Goal: Information Seeking & Learning: Learn about a topic

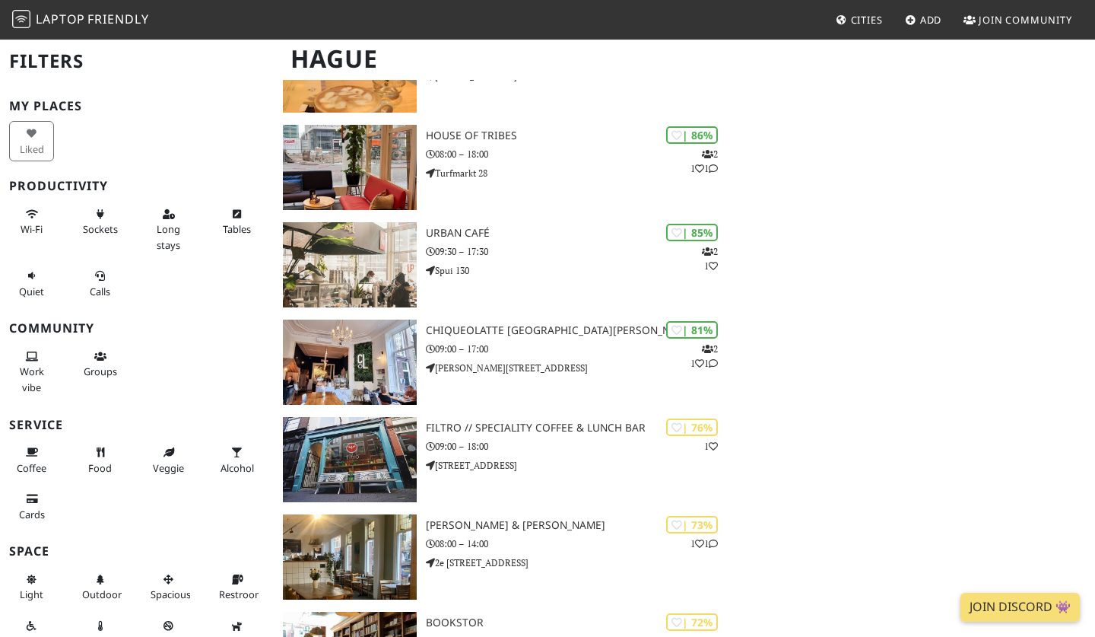
scroll to position [186, 0]
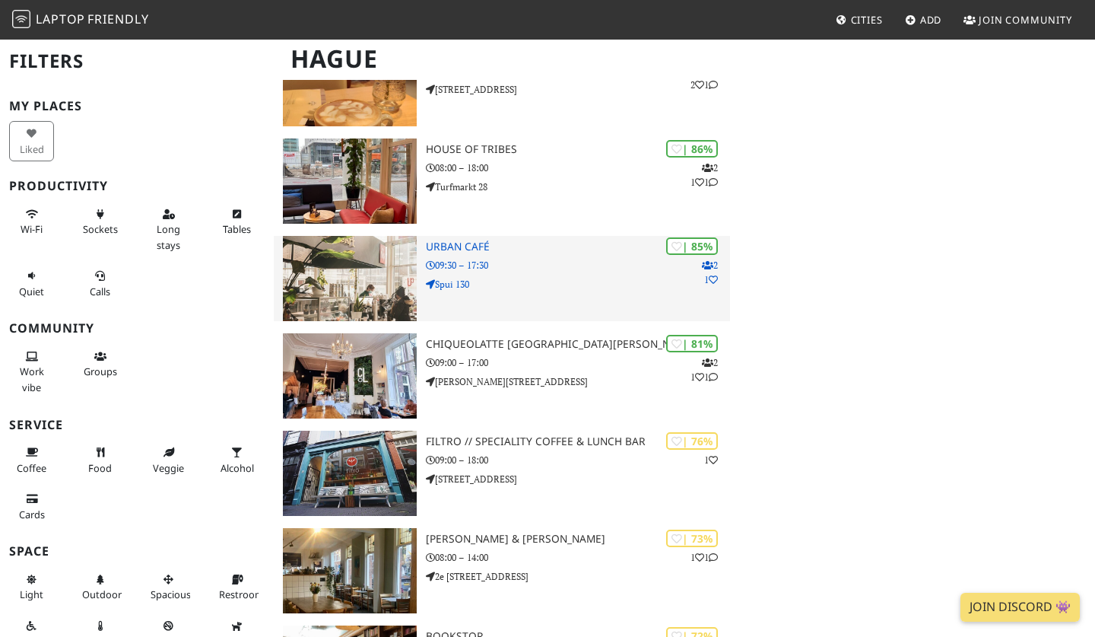
click at [453, 243] on h3 "Urban Café" at bounding box center [578, 246] width 304 height 13
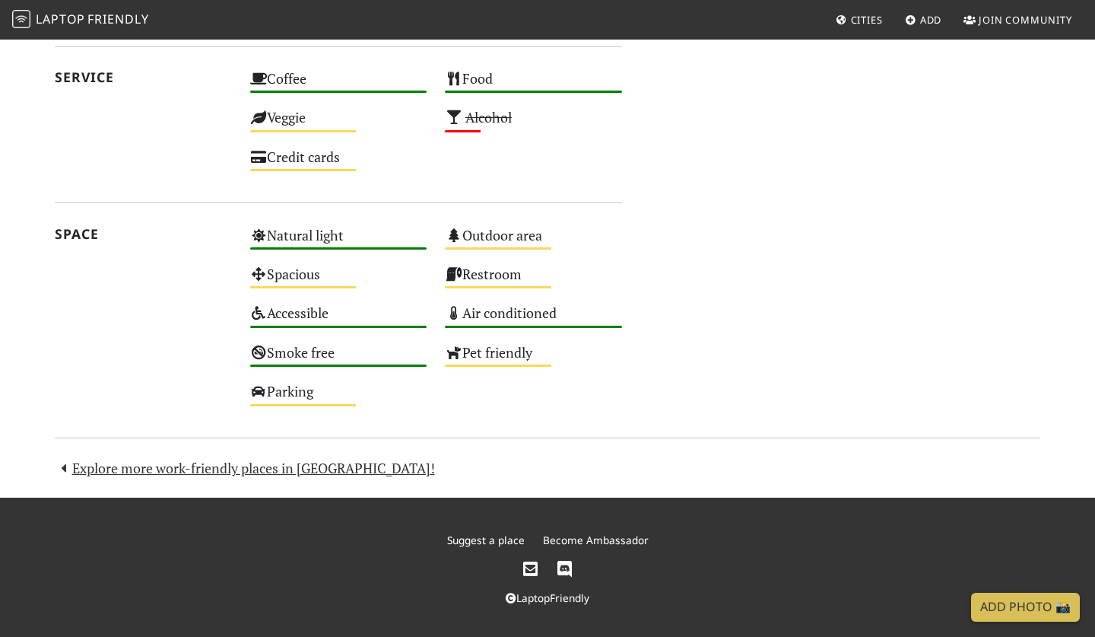
scroll to position [806, 0]
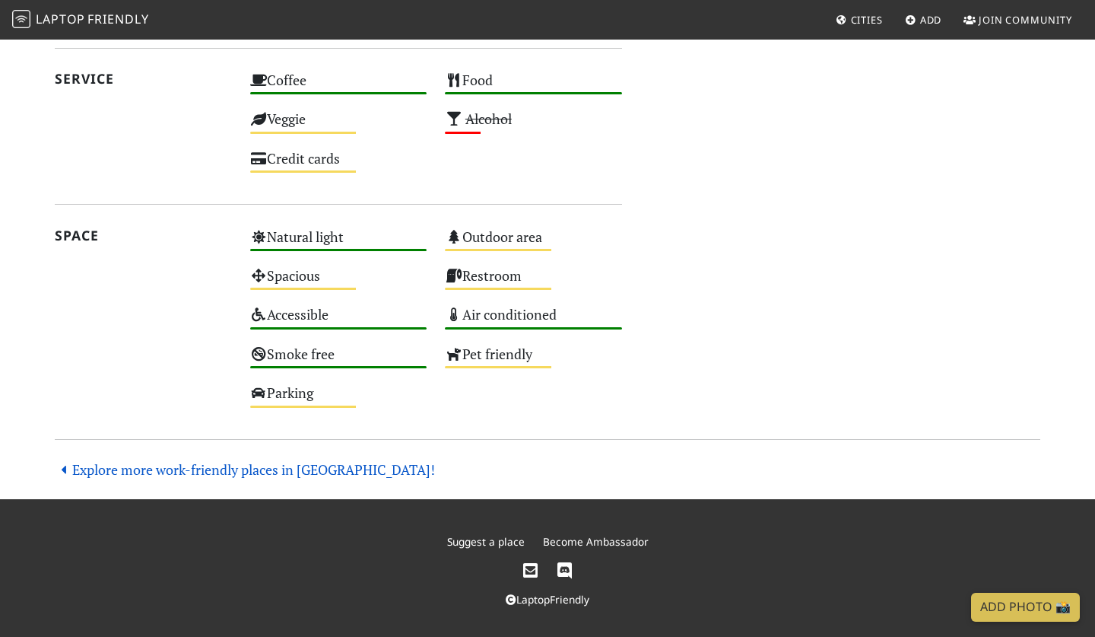
click at [160, 462] on link "Explore more work-friendly places in Hague!" at bounding box center [245, 469] width 380 height 18
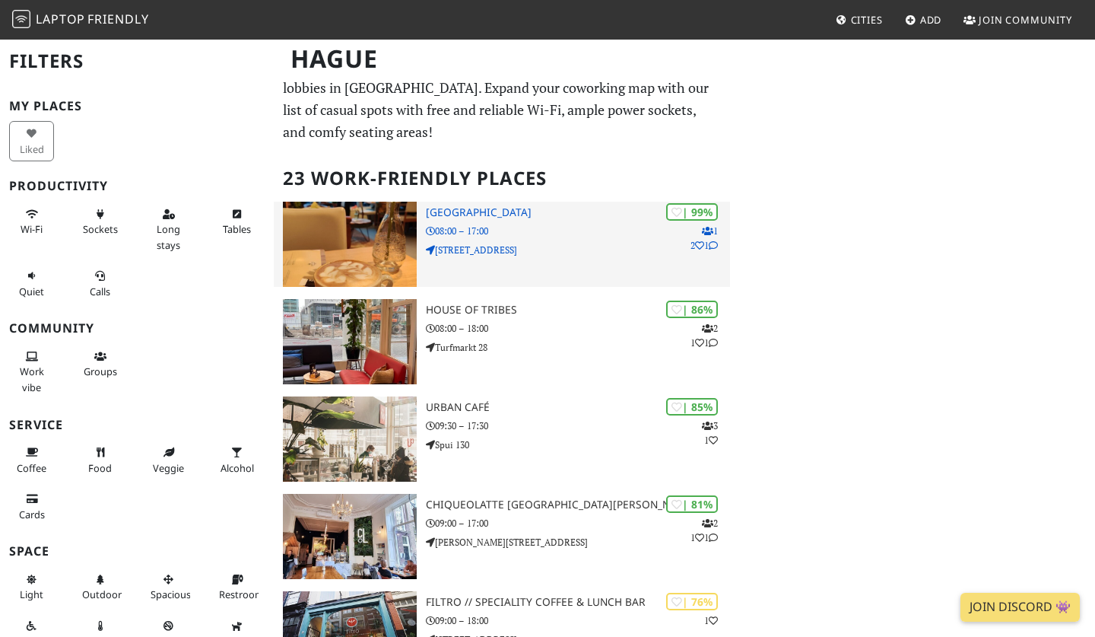
scroll to position [27, 0]
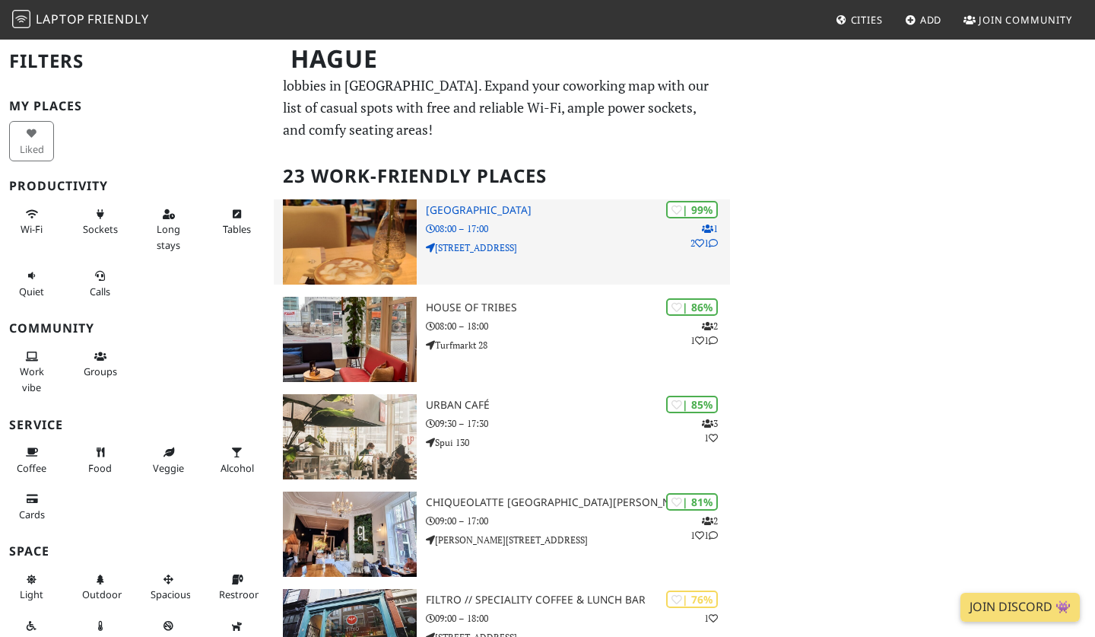
click at [510, 204] on h3 "Barista Cafe Frederikstraat" at bounding box center [578, 210] width 304 height 13
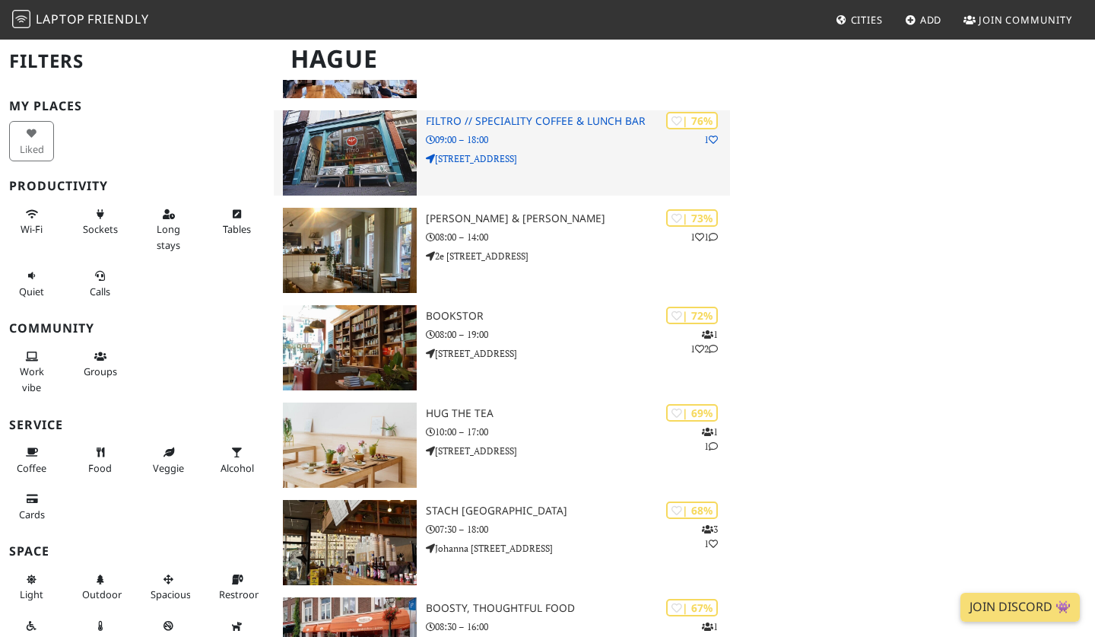
scroll to position [506, 0]
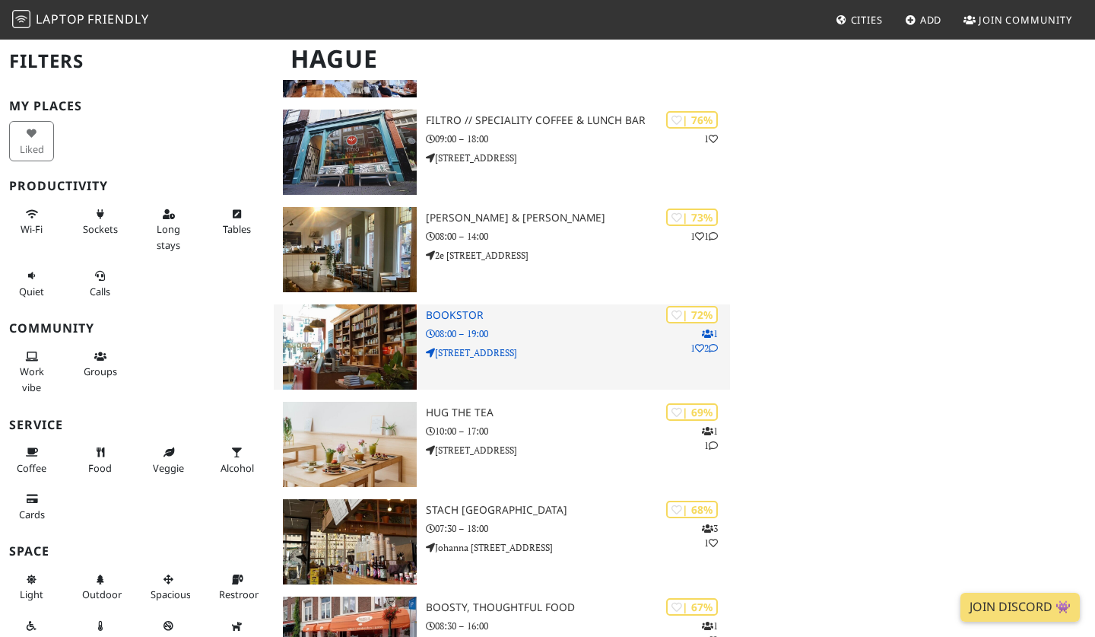
click at [464, 310] on h3 "Bookstor" at bounding box center [578, 315] width 304 height 13
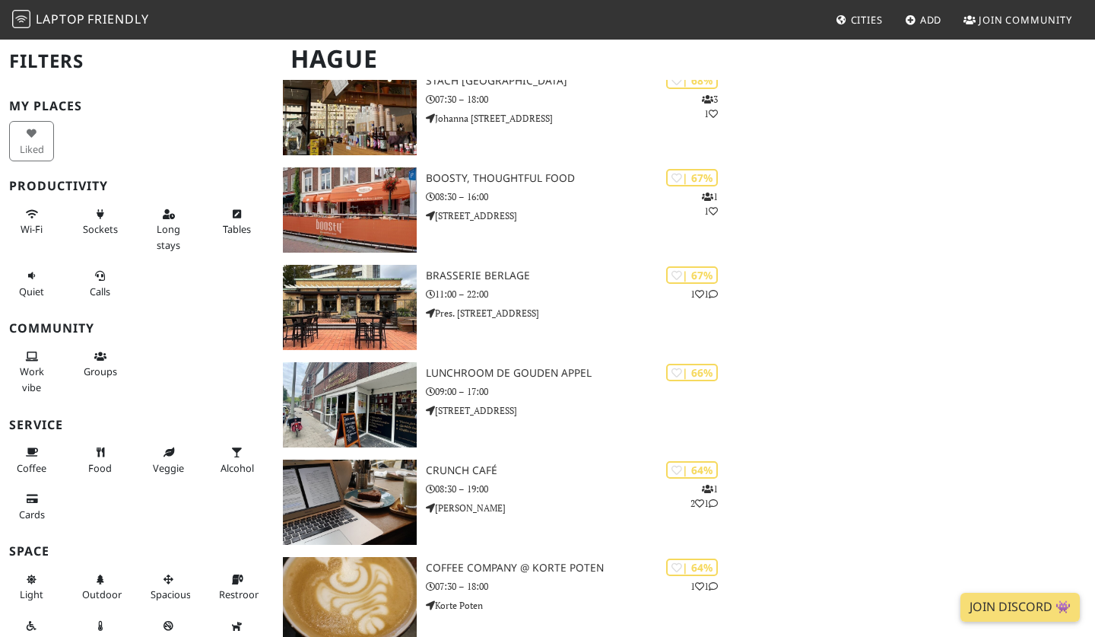
scroll to position [192, 0]
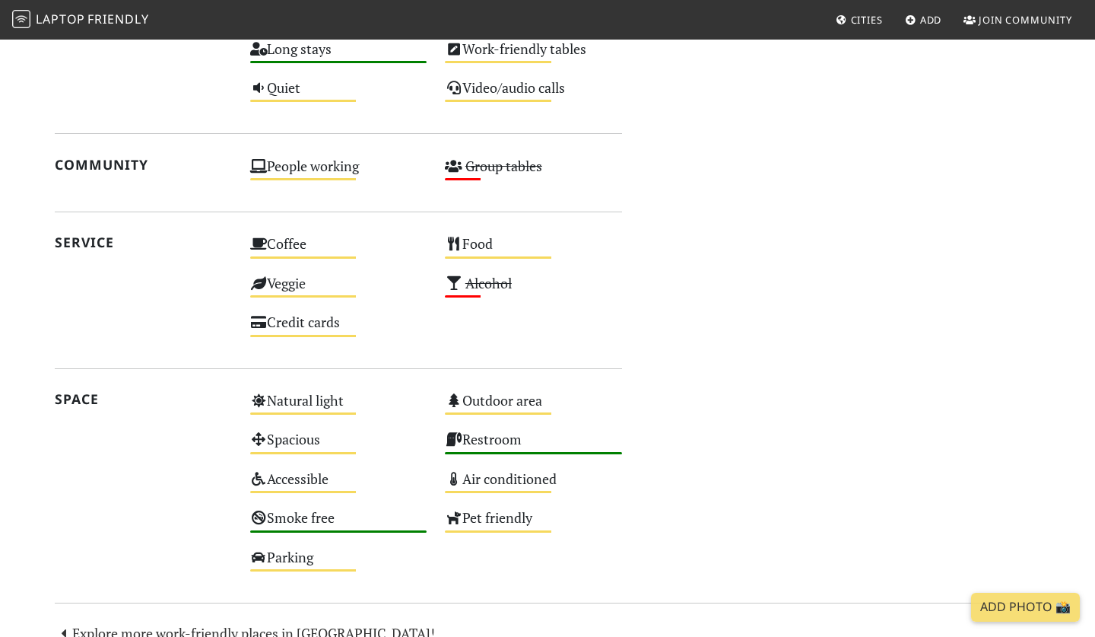
scroll to position [897, 0]
